Goal: Use online tool/utility: Use online tool/utility

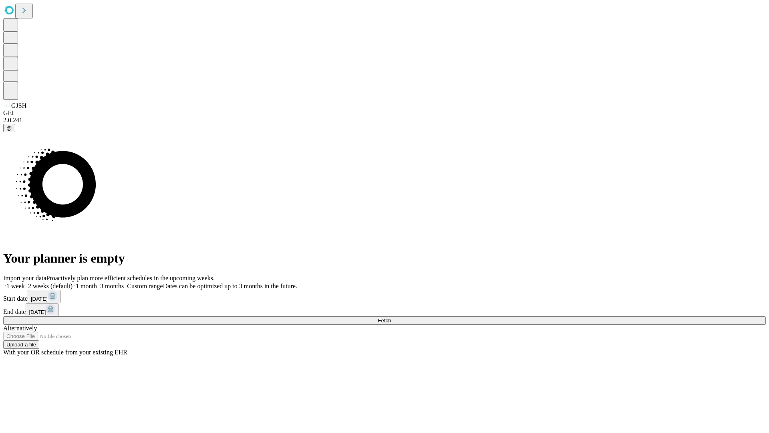
click at [391, 317] on span "Fetch" at bounding box center [384, 320] width 13 height 6
